Goal: Find specific page/section: Find specific page/section

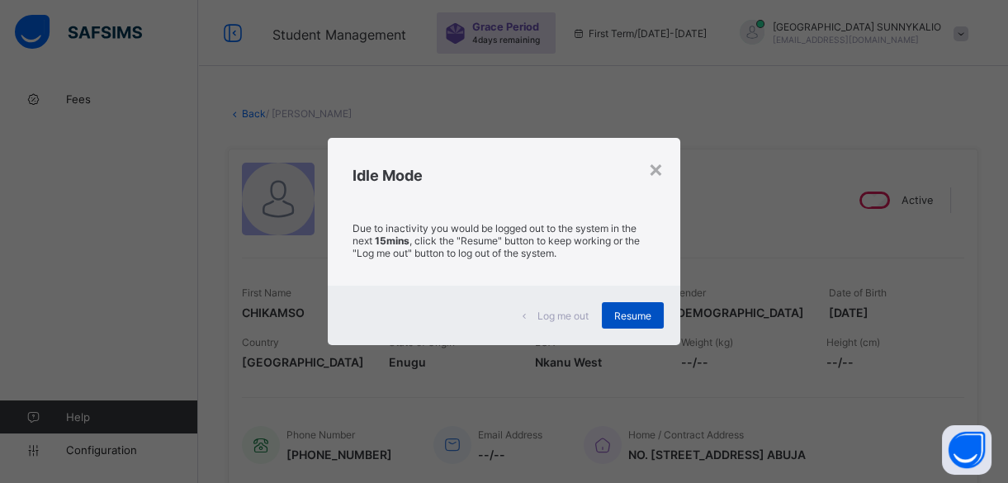
click at [630, 315] on span "Resume" at bounding box center [632, 316] width 37 height 12
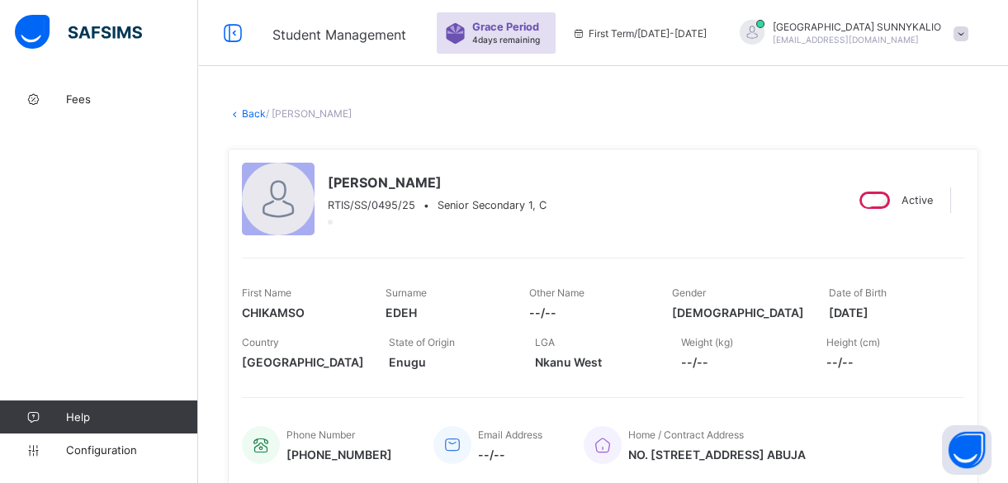
click at [248, 115] on link "Back" at bounding box center [254, 113] width 24 height 12
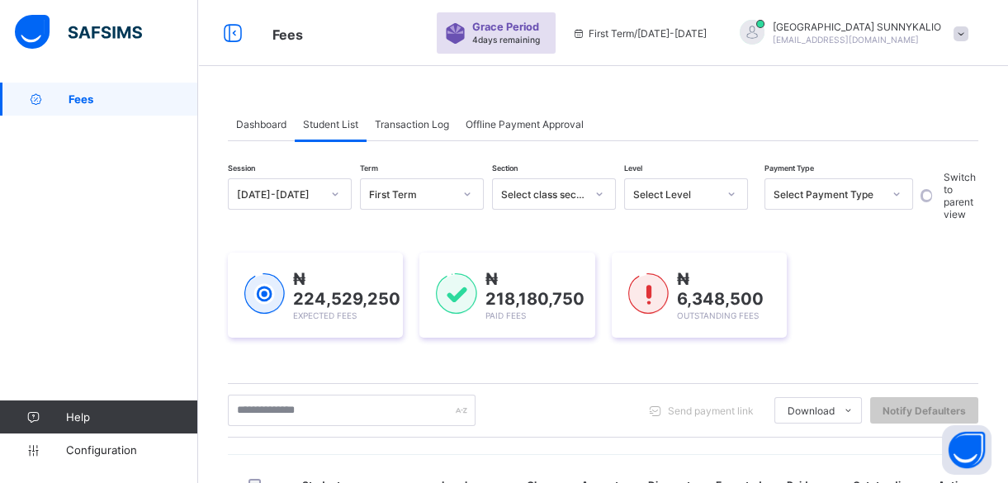
click at [888, 192] on div at bounding box center [897, 194] width 28 height 26
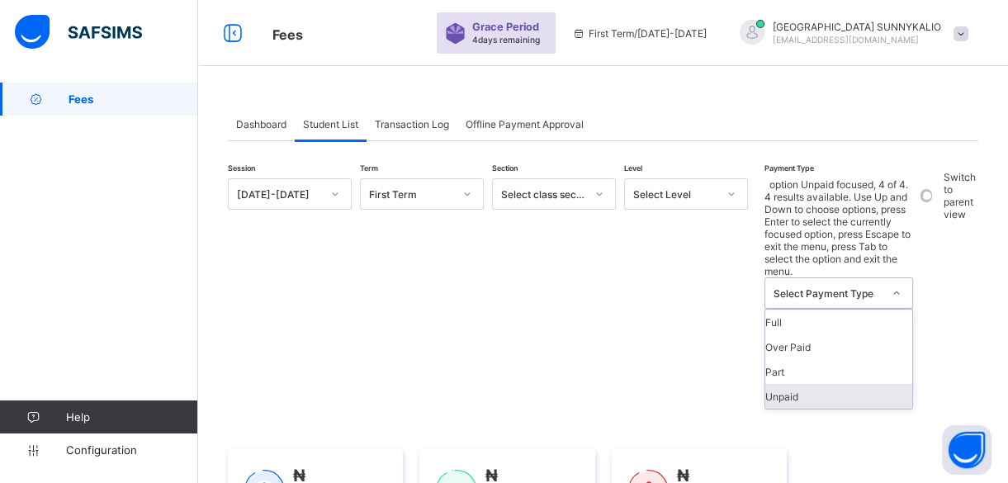
click at [859, 384] on div "Unpaid" at bounding box center [838, 396] width 147 height 25
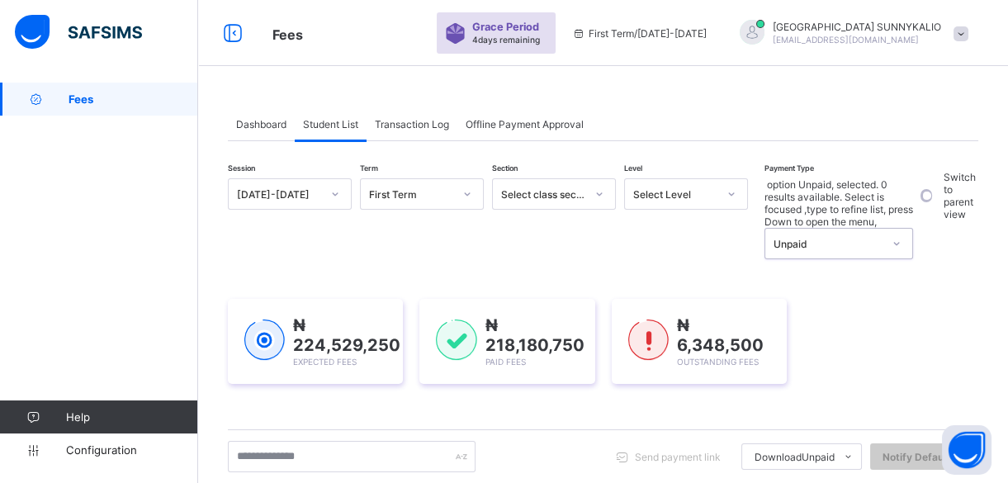
click at [738, 193] on div at bounding box center [732, 194] width 28 height 26
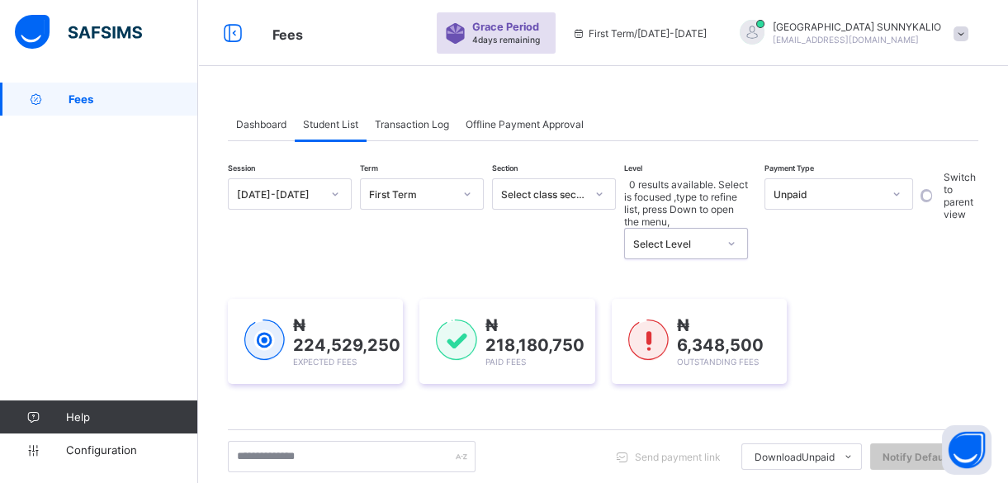
click at [730, 235] on icon at bounding box center [732, 243] width 10 height 17
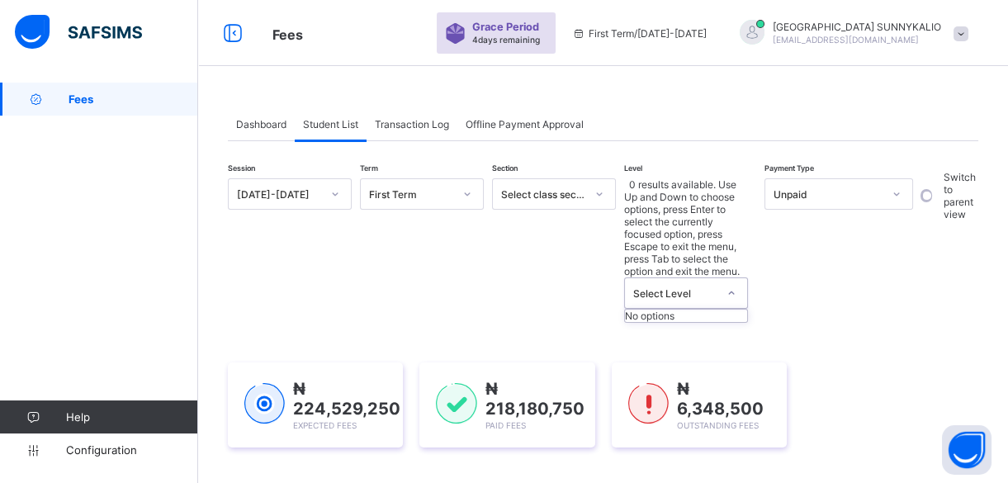
click at [730, 285] on icon at bounding box center [732, 293] width 10 height 17
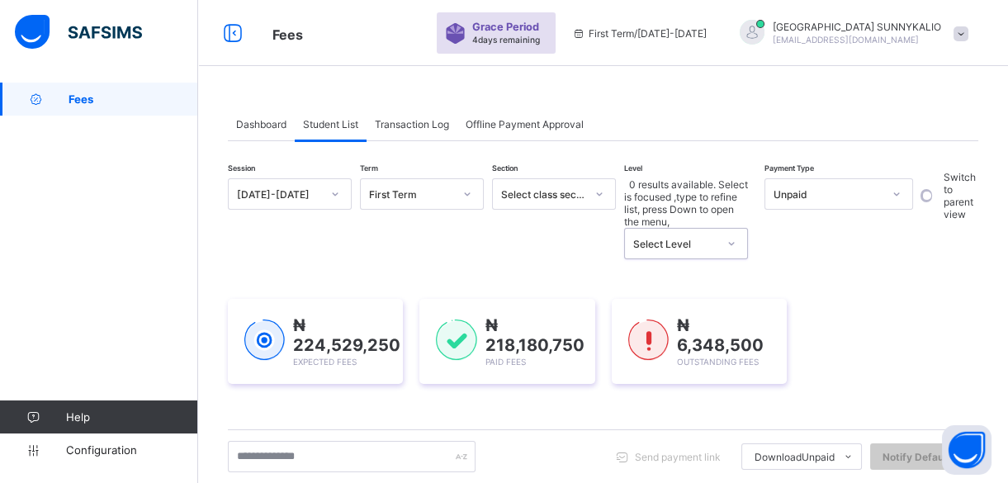
click at [978, 300] on div "₦ 224,529,250 Expected Fees ₦ 218,180,750 Paid Fees ₦ 6,348,500 Outstanding Fees" at bounding box center [603, 341] width 751 height 85
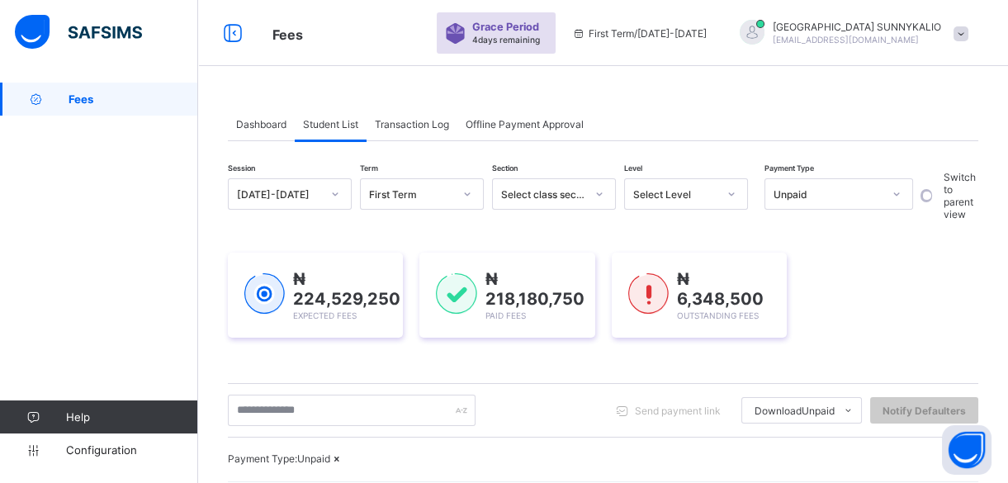
click at [969, 31] on div at bounding box center [961, 33] width 15 height 12
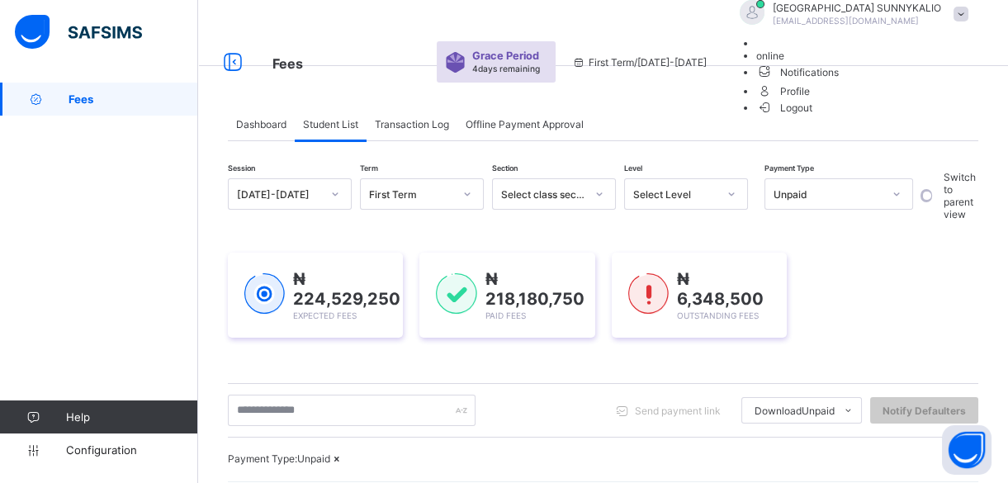
click at [955, 114] on li "Logout" at bounding box center [866, 107] width 220 height 14
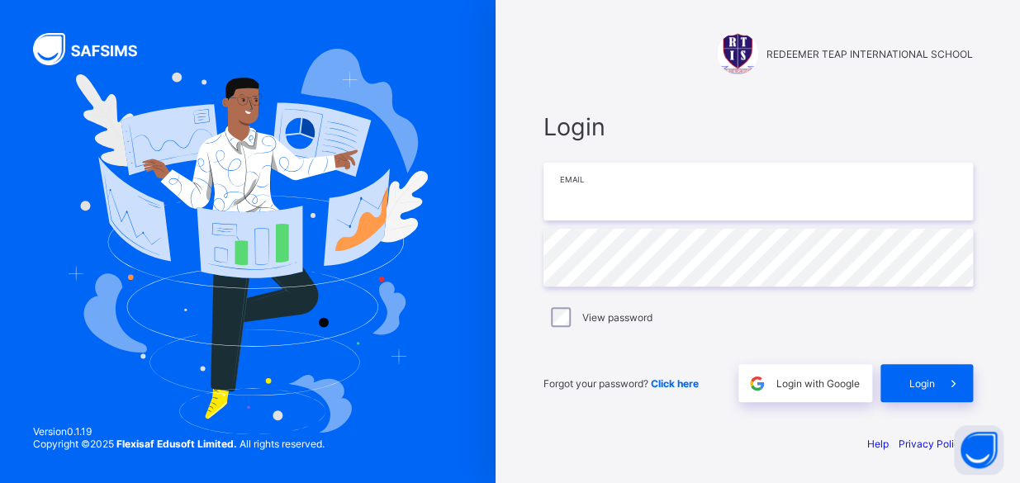
type input "**********"
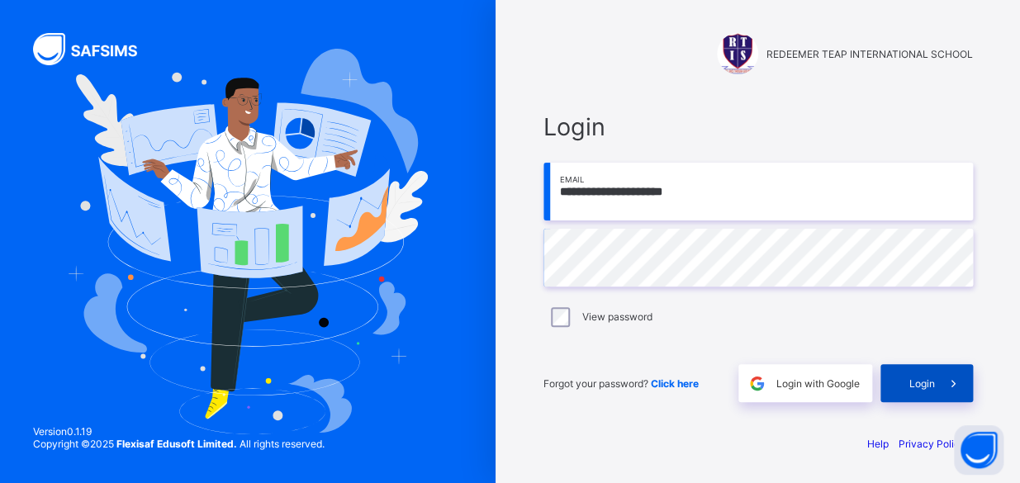
click at [953, 386] on icon at bounding box center [953, 384] width 17 height 16
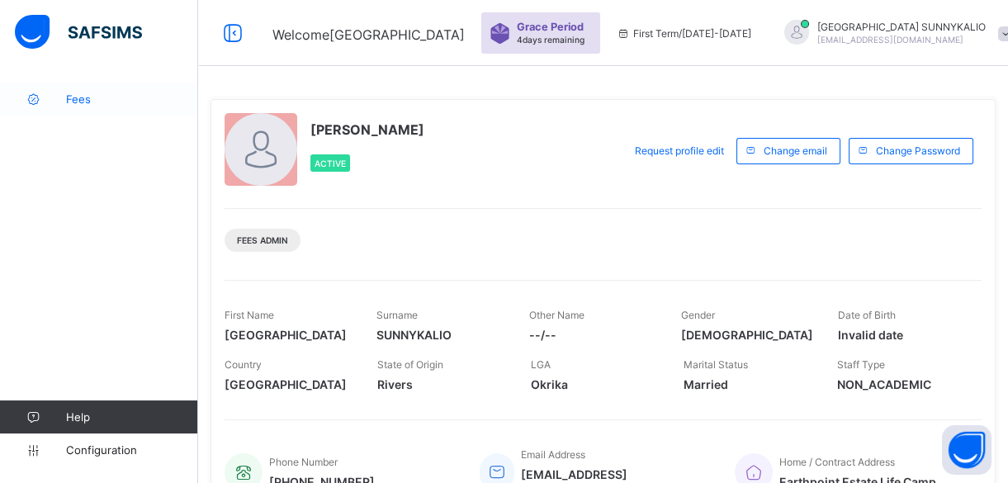
click at [92, 107] on link "Fees" at bounding box center [99, 99] width 198 height 33
